Goal: Task Accomplishment & Management: Use online tool/utility

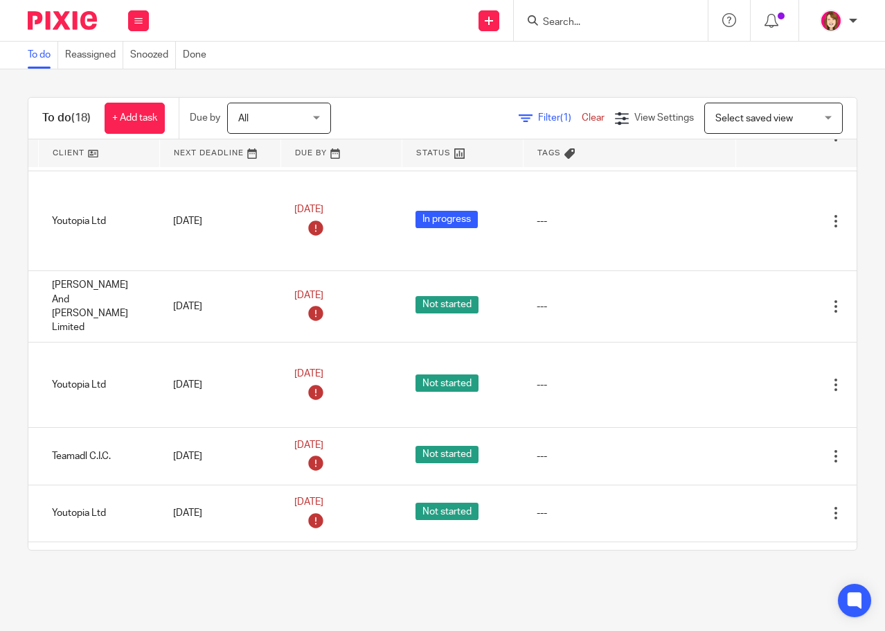
scroll to position [139, 182]
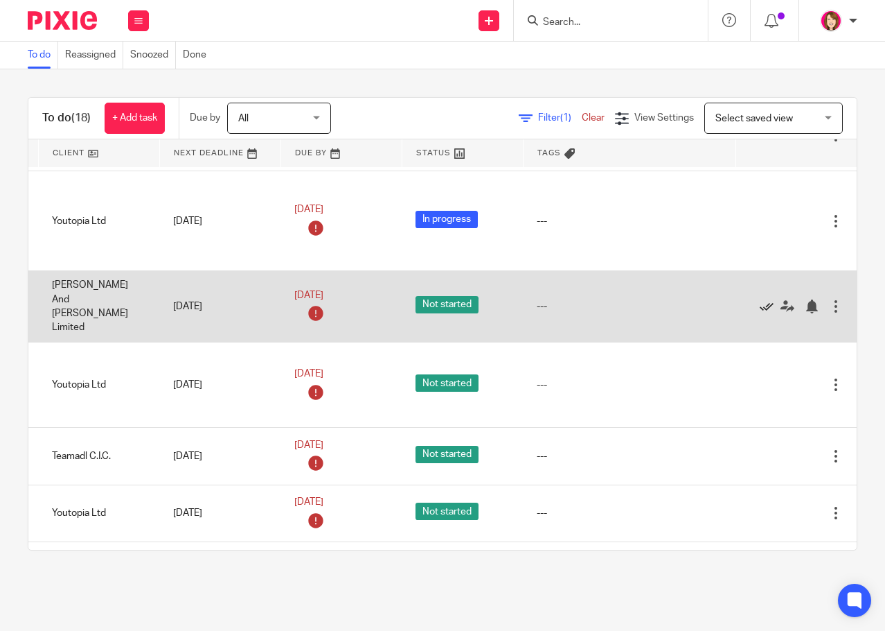
click at [760, 299] on icon at bounding box center [767, 306] width 14 height 14
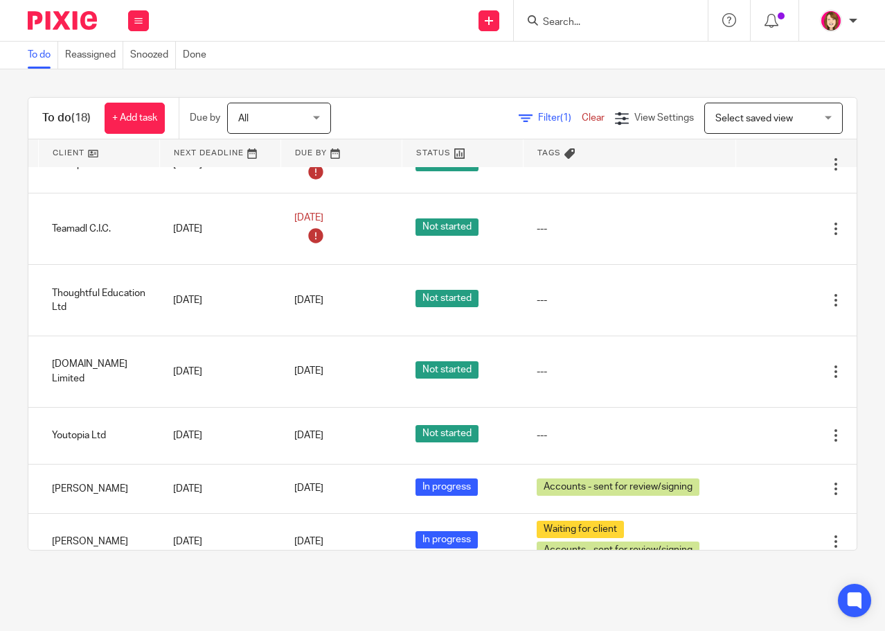
scroll to position [416, 182]
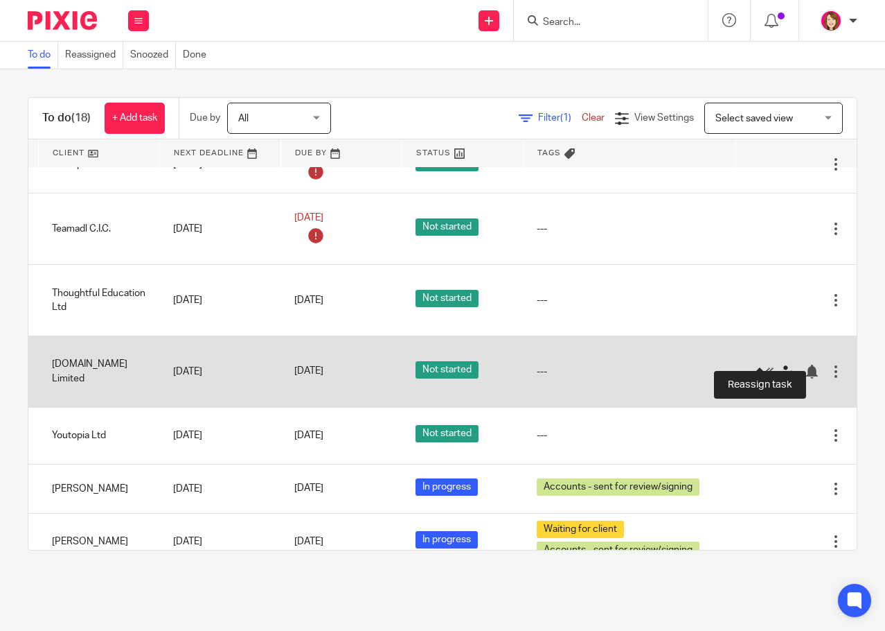
click at [781, 364] on icon at bounding box center [788, 371] width 14 height 14
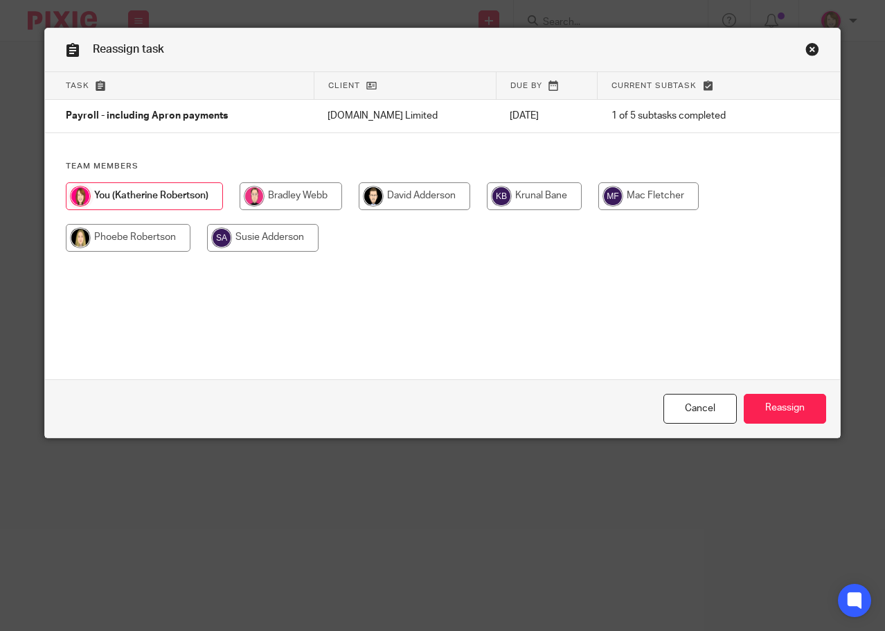
click at [649, 202] on input "radio" at bounding box center [649, 196] width 100 height 28
radio input "true"
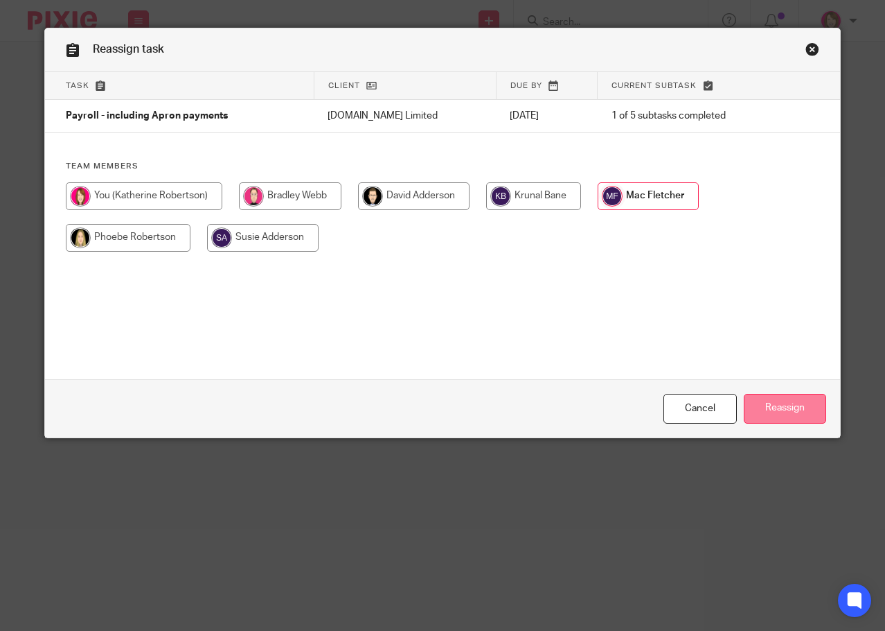
click at [788, 416] on input "Reassign" at bounding box center [785, 409] width 82 height 30
